Goal: Transaction & Acquisition: Purchase product/service

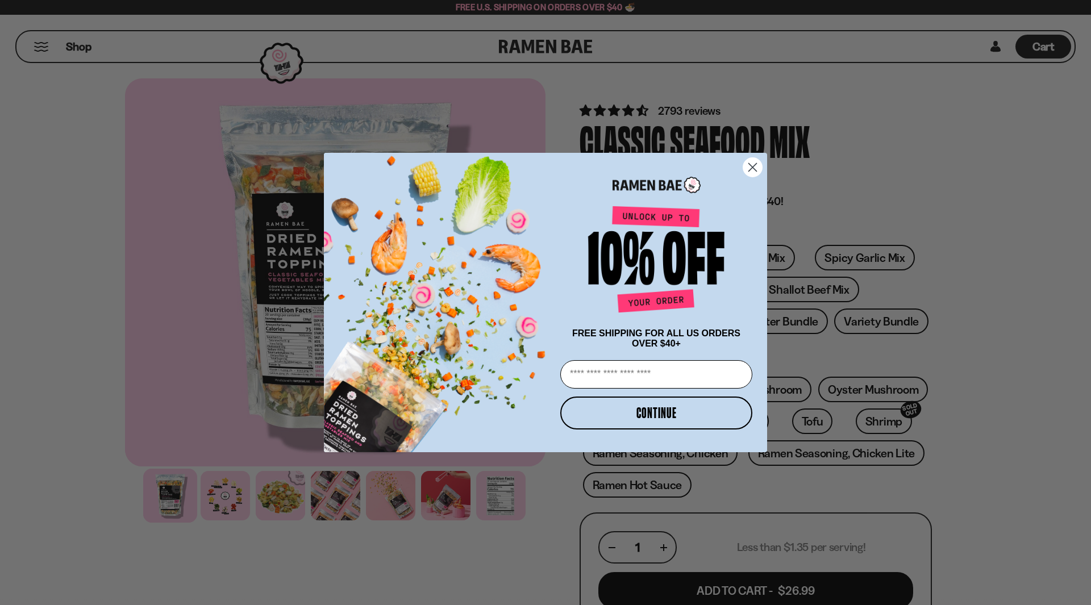
click at [747, 161] on circle "Close dialog" at bounding box center [752, 167] width 19 height 19
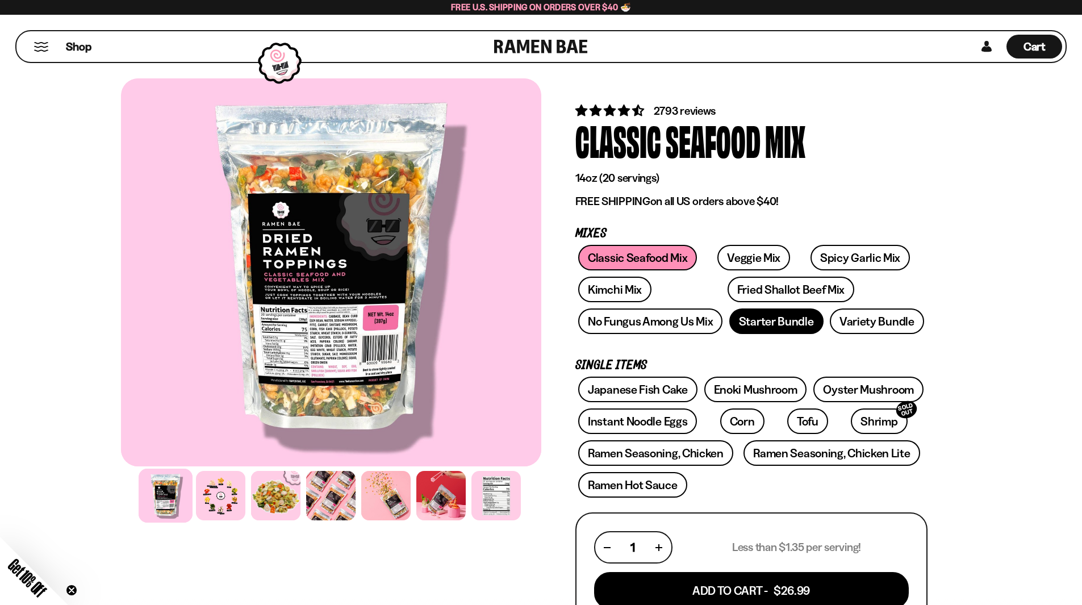
click at [790, 323] on link "Starter Bundle" at bounding box center [776, 322] width 94 height 26
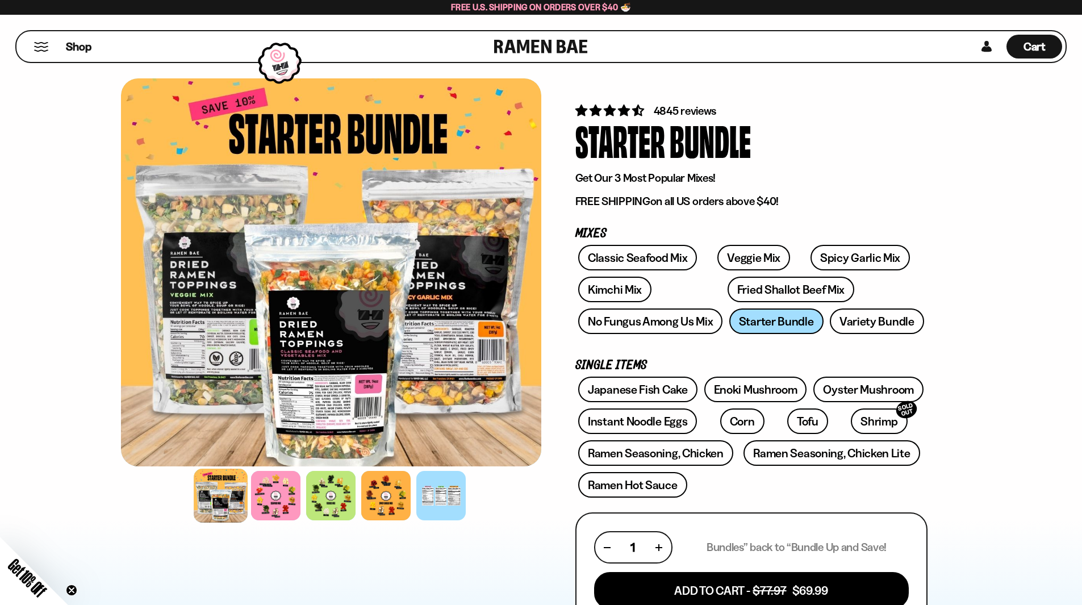
click at [856, 146] on div "Starter Bundle" at bounding box center [752, 140] width 352 height 43
click at [655, 257] on link "Classic Seafood Mix" at bounding box center [637, 258] width 119 height 26
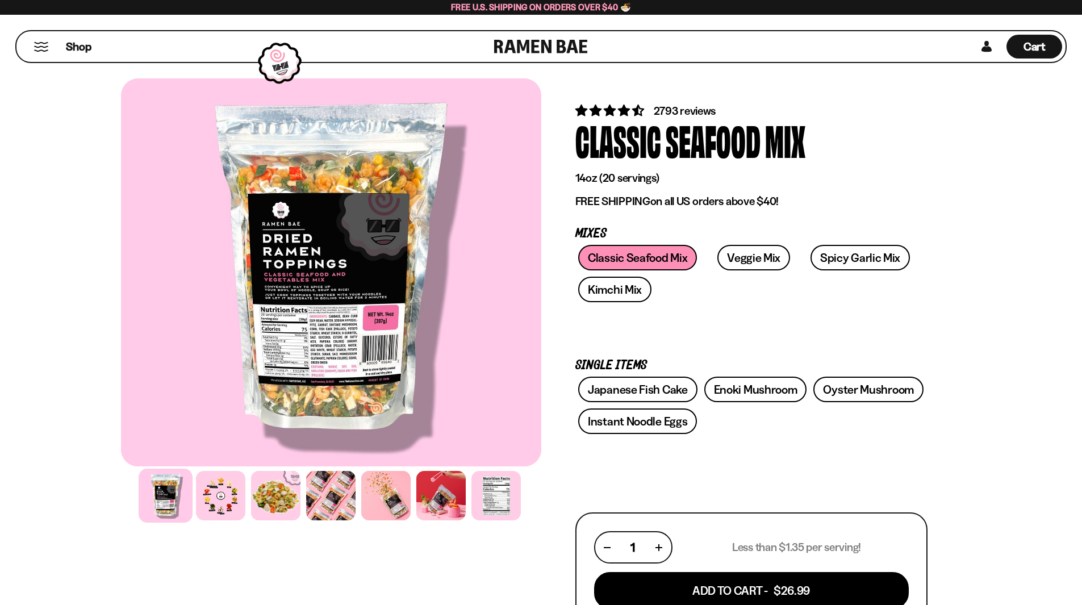
click at [310, 201] on div at bounding box center [331, 272] width 420 height 388
